Goal: Task Accomplishment & Management: Manage account settings

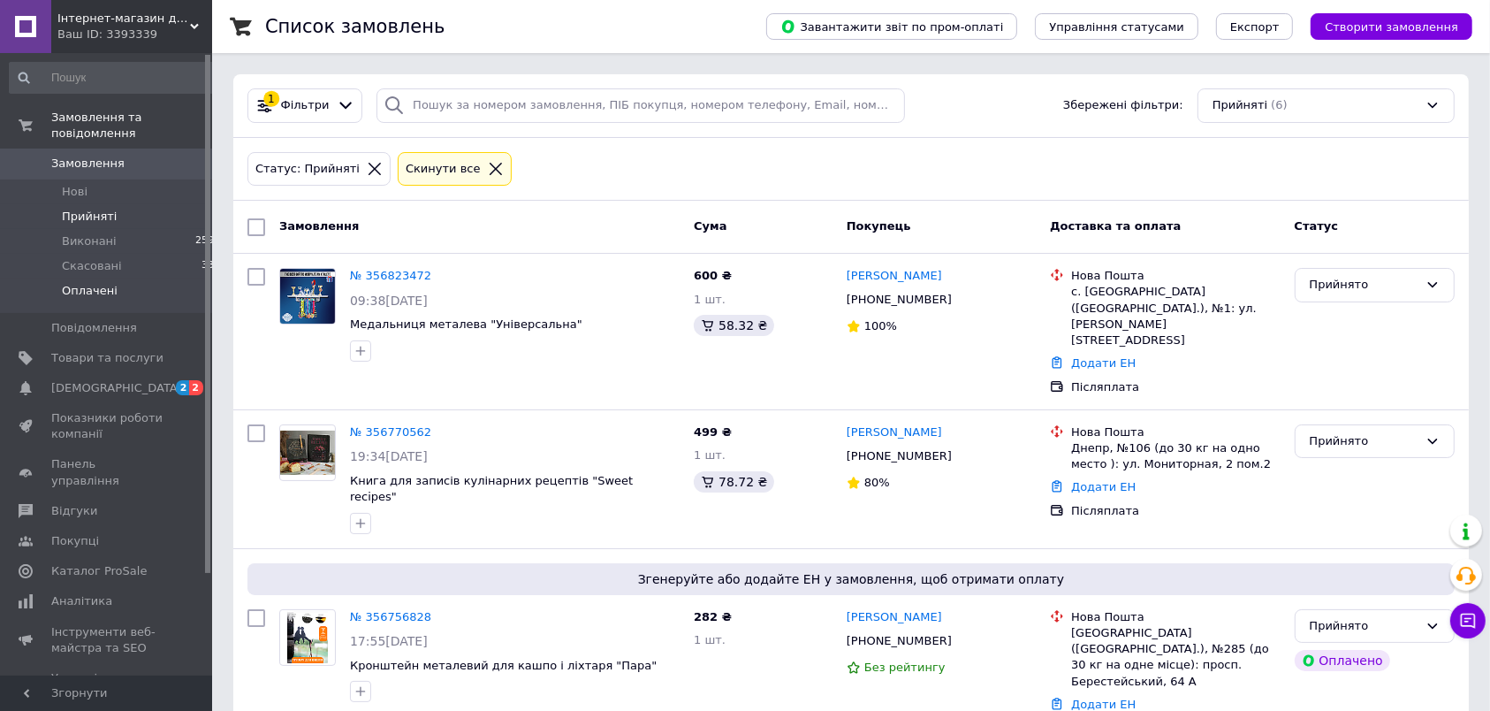
click at [156, 278] on li "Оплачені 1" at bounding box center [115, 295] width 231 height 34
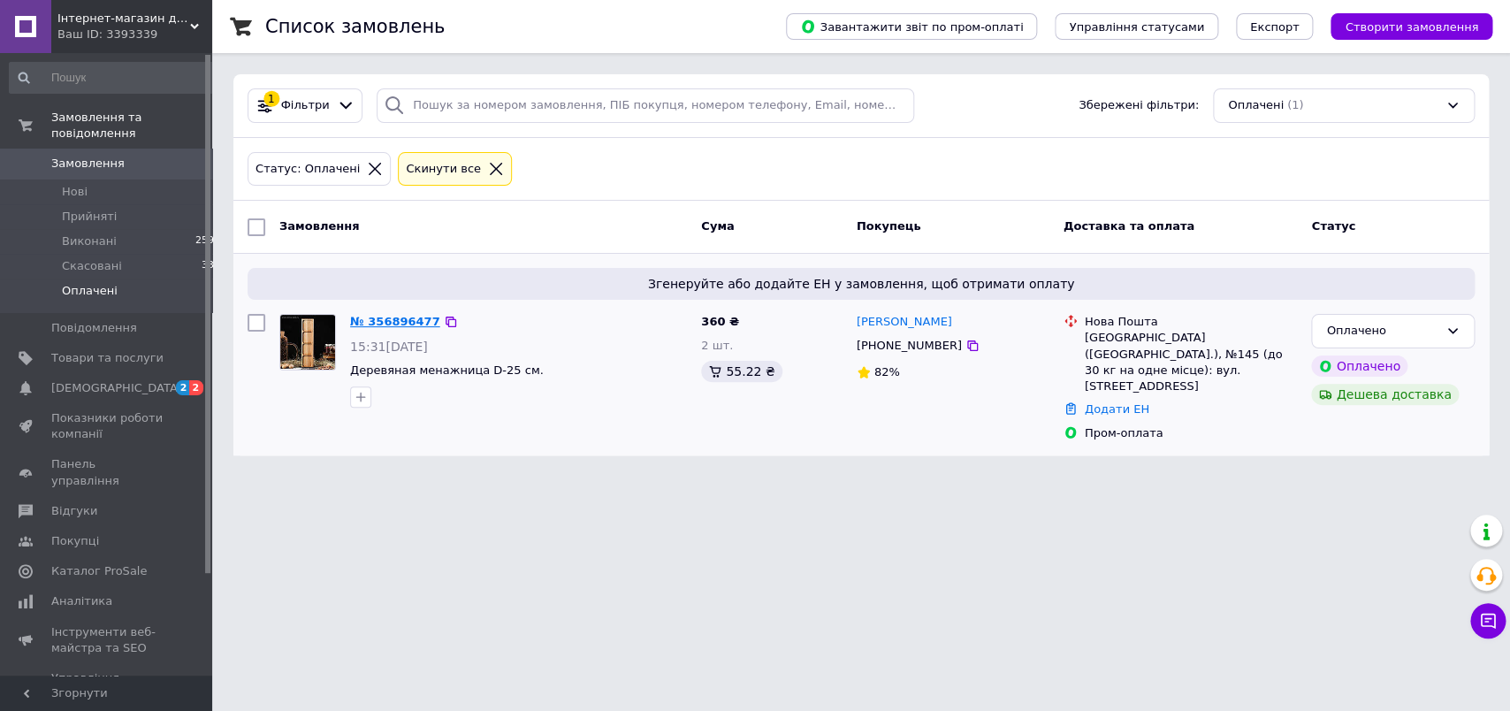
click at [398, 322] on link "№ 356896477" at bounding box center [395, 321] width 90 height 13
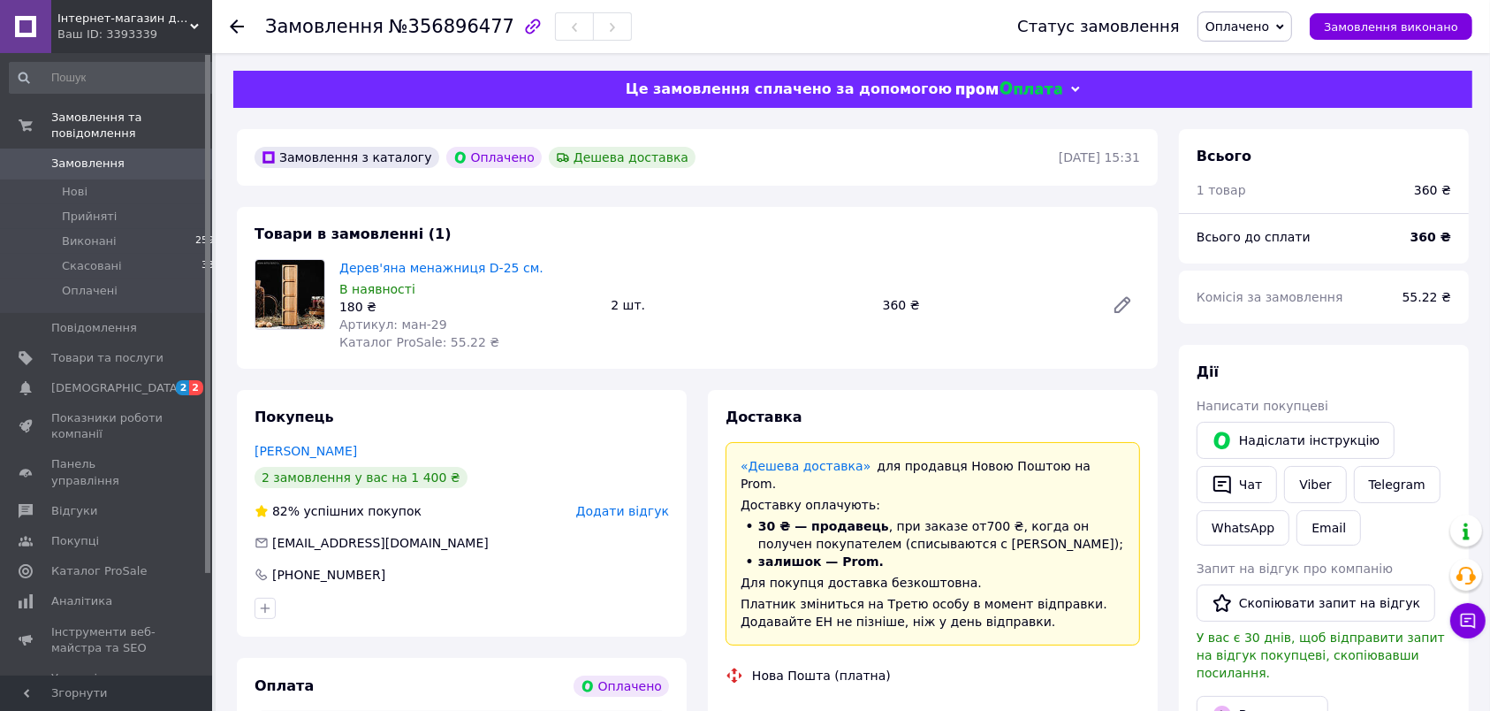
click at [1269, 31] on span "Оплачено" at bounding box center [1238, 26] width 64 height 14
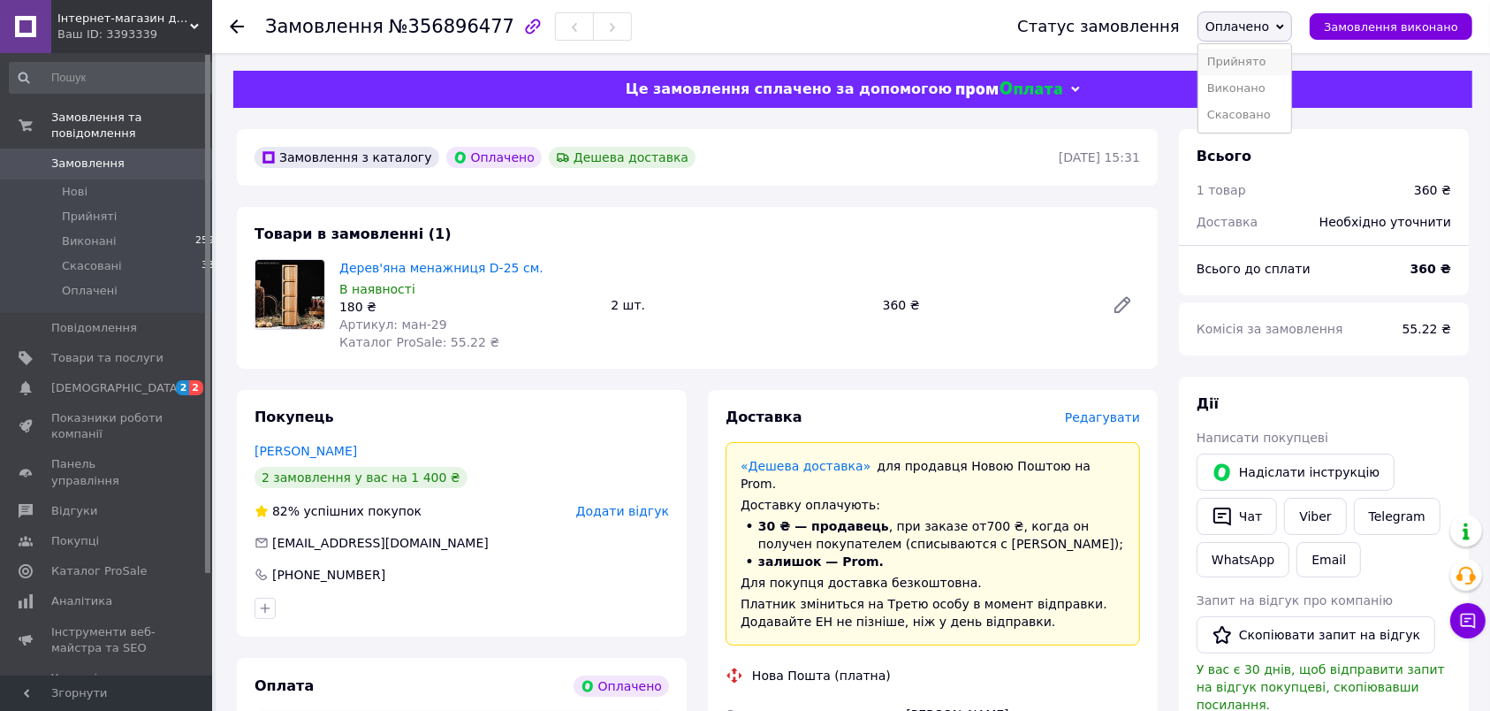
click at [1262, 72] on li "Прийнято" at bounding box center [1245, 62] width 93 height 27
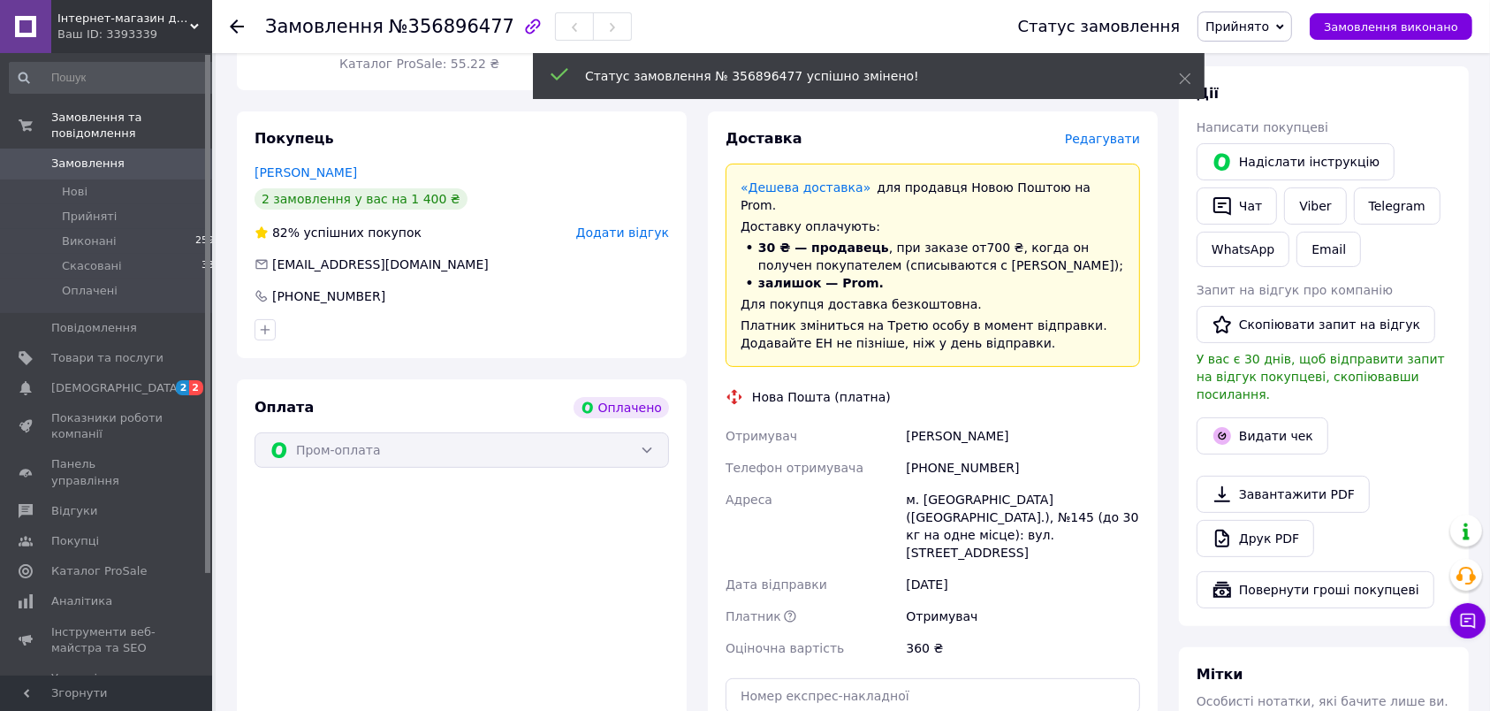
scroll to position [371, 0]
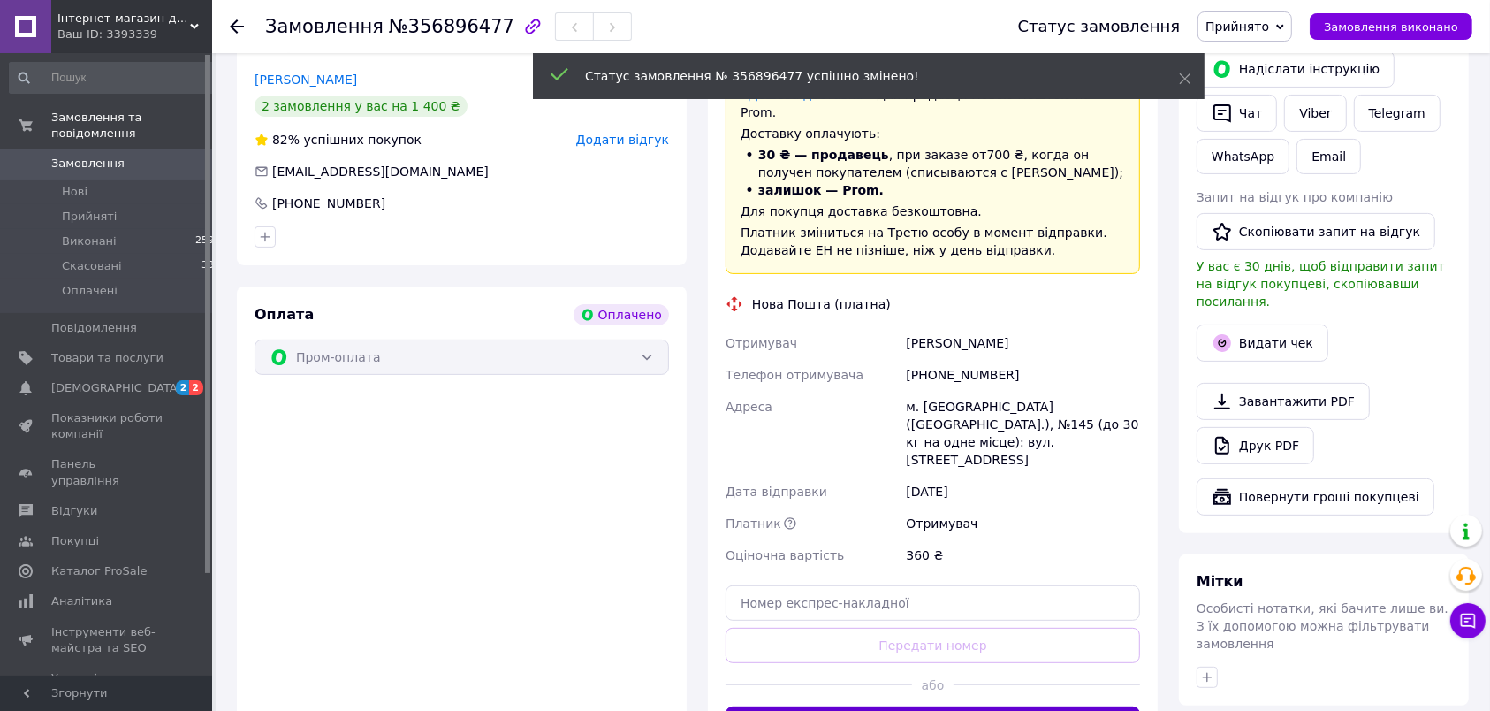
click at [920, 706] on button "Згенерувати ЕН" at bounding box center [933, 723] width 415 height 35
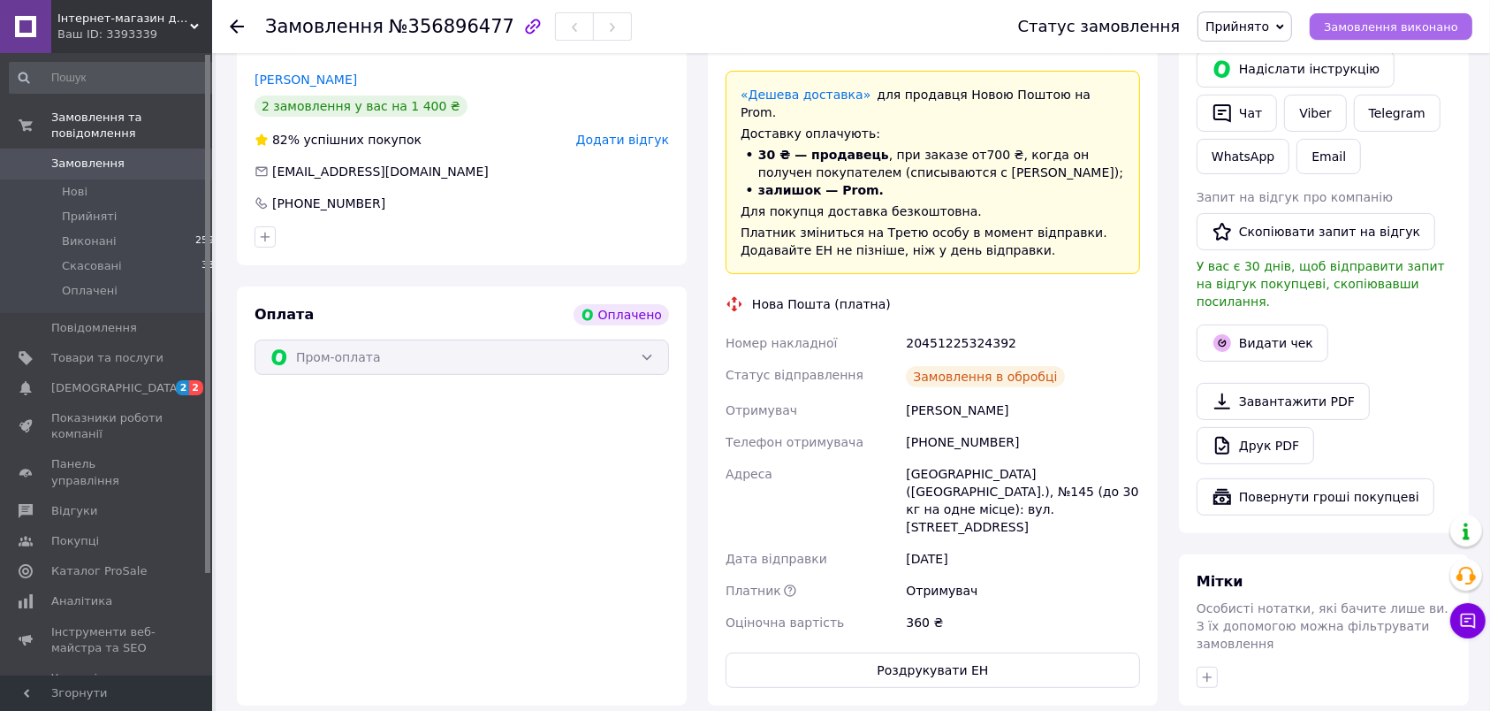
click at [1366, 23] on span "Замовлення виконано" at bounding box center [1391, 26] width 134 height 13
